Goal: Find specific page/section: Find specific page/section

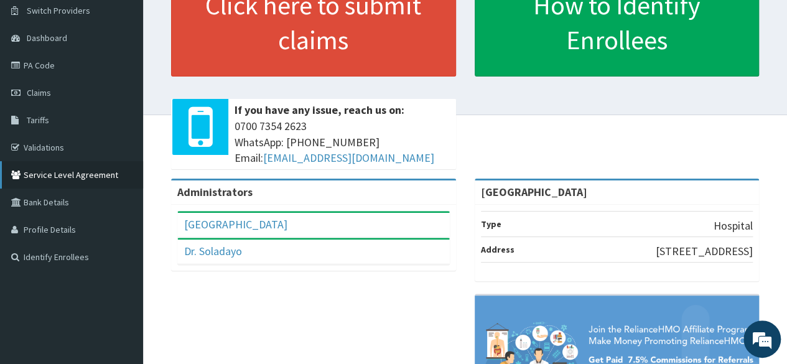
scroll to position [95, 0]
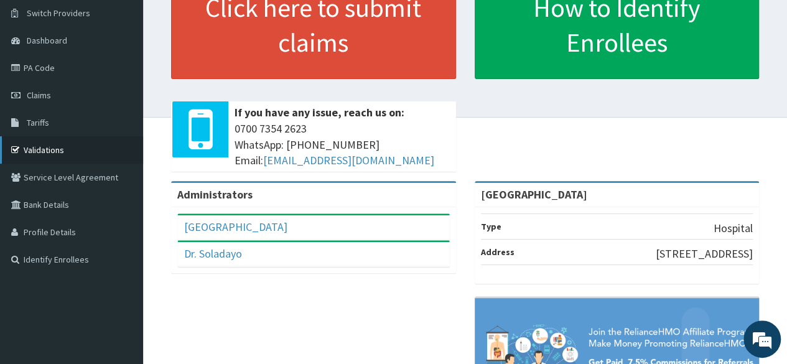
click at [77, 154] on link "Validations" at bounding box center [71, 149] width 143 height 27
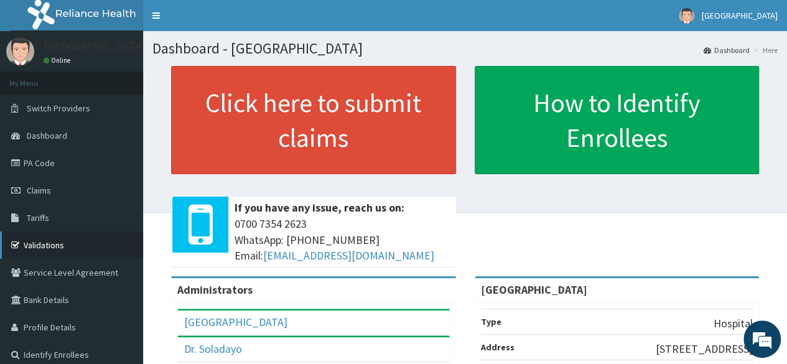
click at [62, 246] on link "Validations" at bounding box center [71, 244] width 143 height 27
click at [61, 246] on link "Validations" at bounding box center [71, 244] width 143 height 27
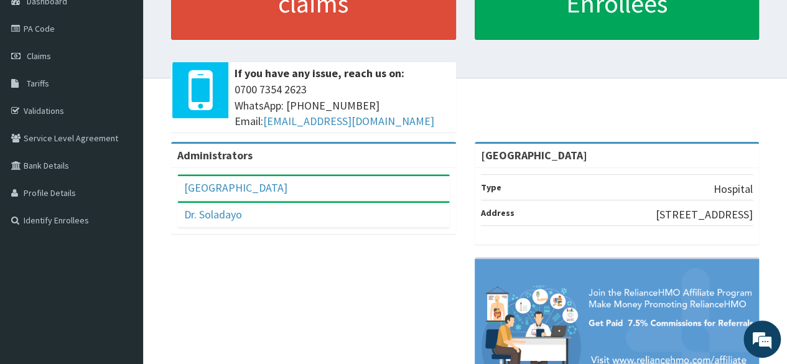
scroll to position [229, 0]
